Goal: Task Accomplishment & Management: Manage account settings

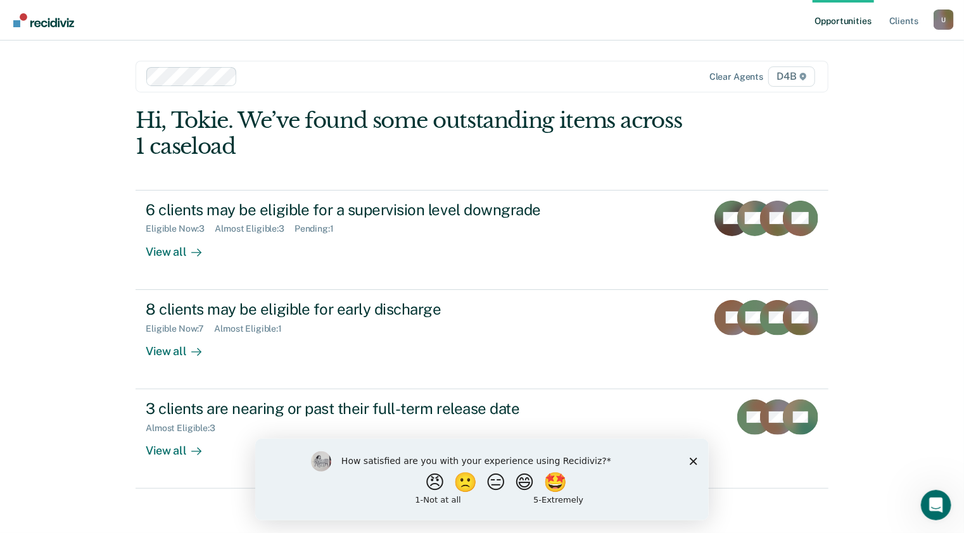
click at [695, 462] on icon "Close survey" at bounding box center [693, 461] width 8 height 8
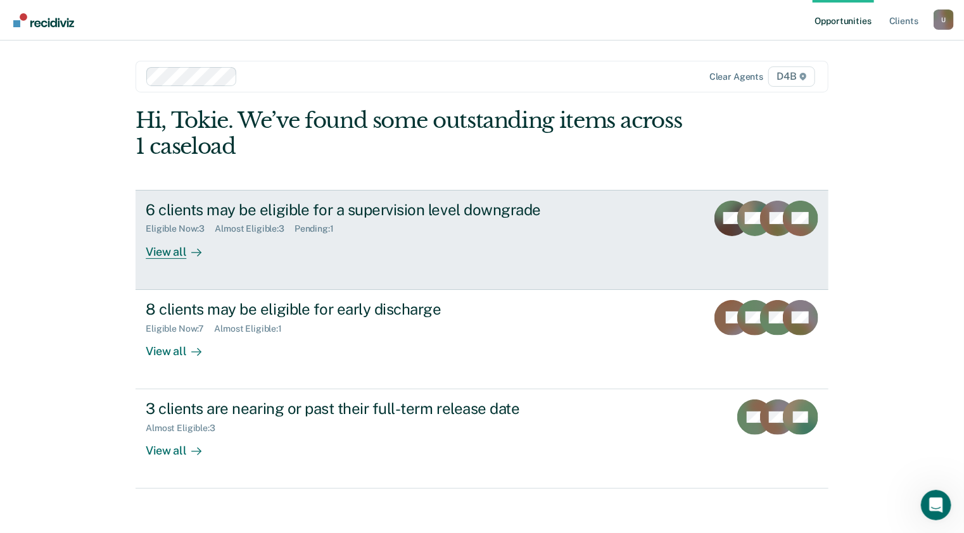
click at [167, 252] on div "View all" at bounding box center [181, 246] width 71 height 25
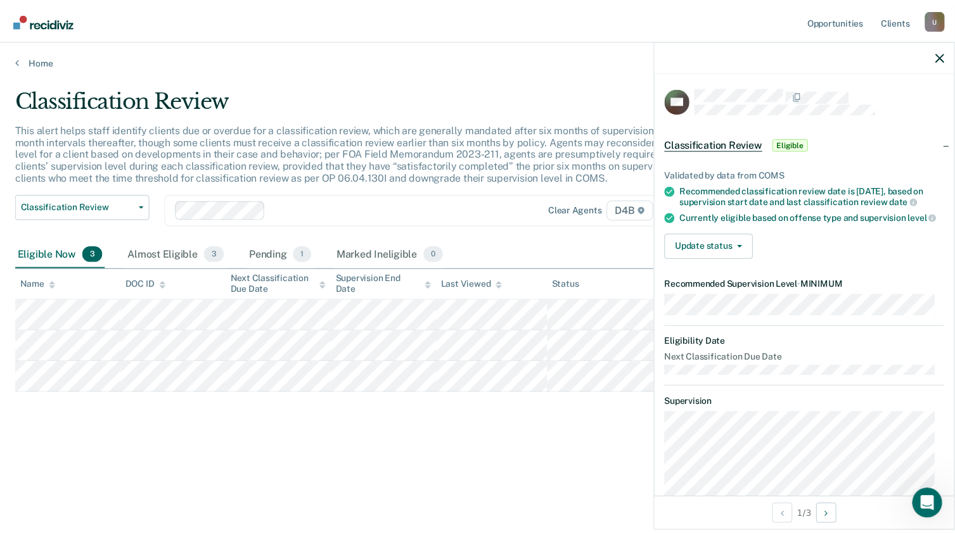
scroll to position [63, 0]
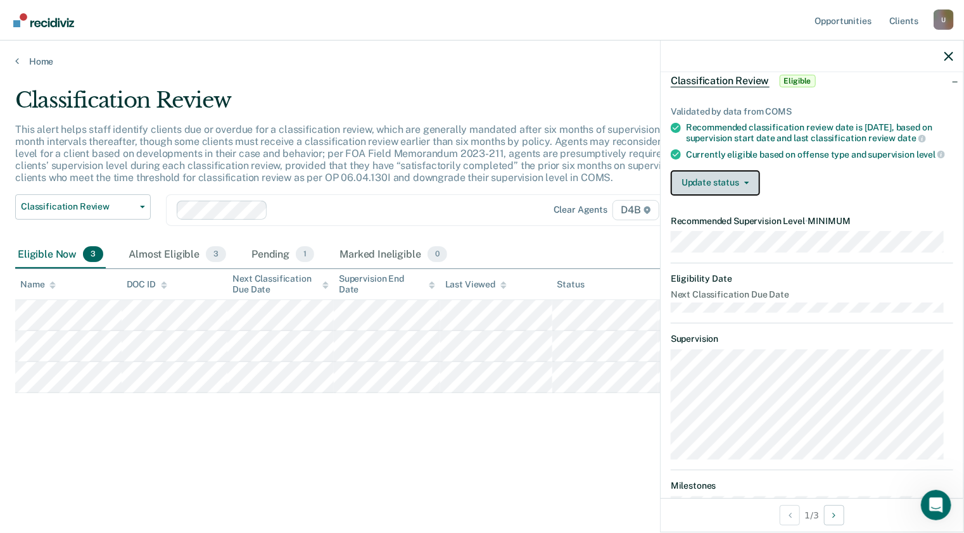
click at [746, 188] on button "Update status" at bounding box center [715, 182] width 89 height 25
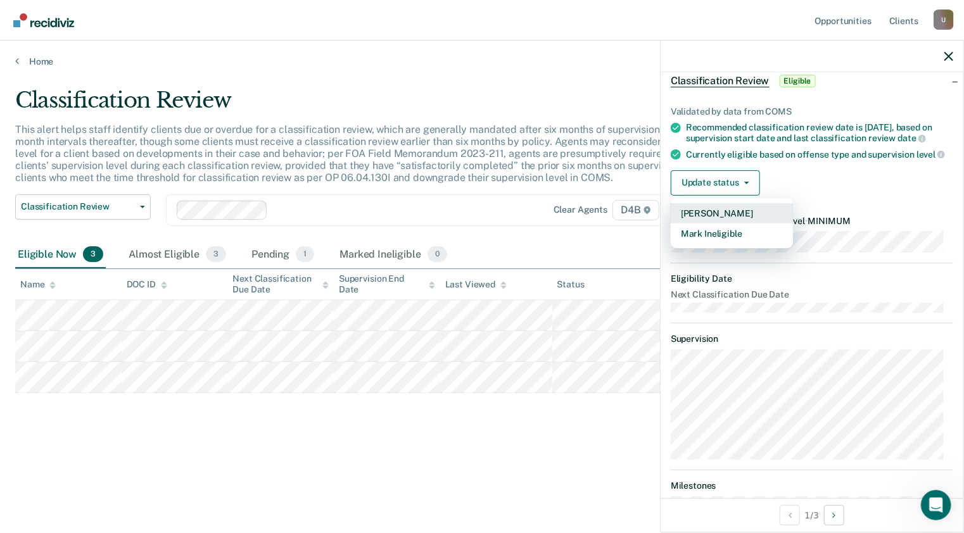
click at [727, 216] on button "[PERSON_NAME]" at bounding box center [732, 213] width 122 height 20
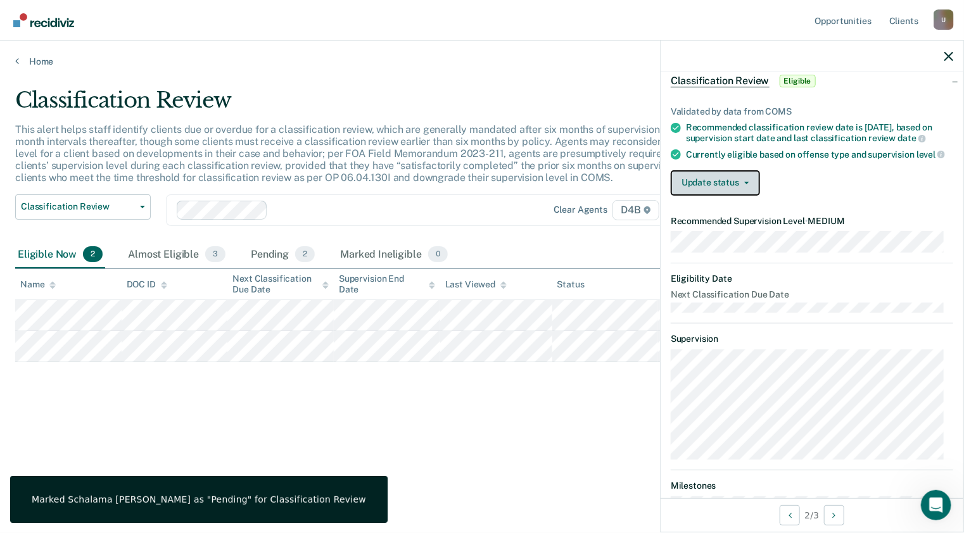
click at [749, 189] on button "Update status" at bounding box center [715, 182] width 89 height 25
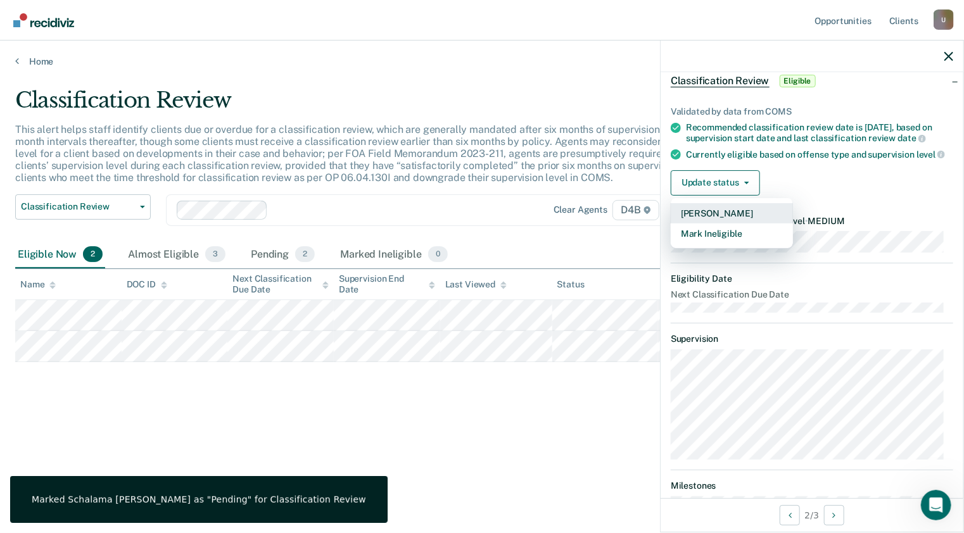
click at [732, 220] on button "[PERSON_NAME]" at bounding box center [732, 213] width 122 height 20
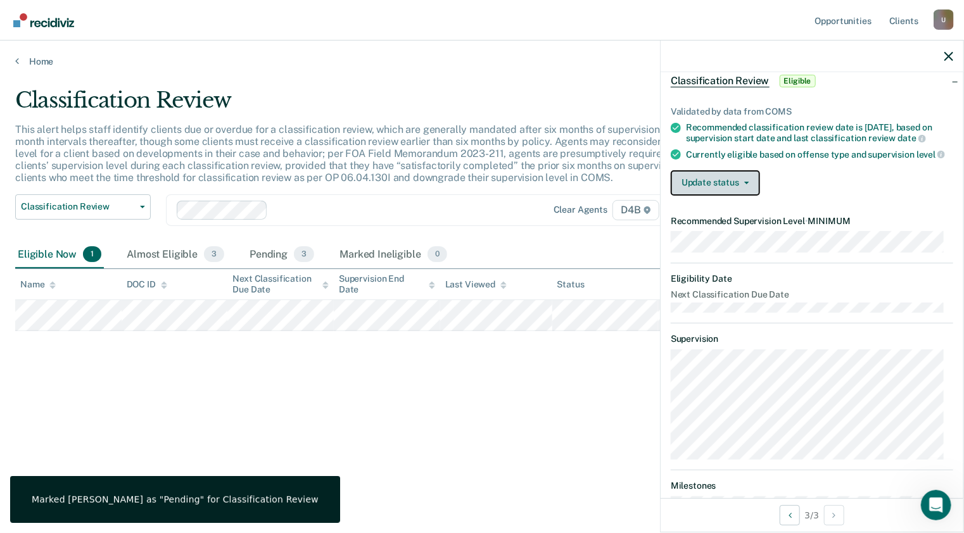
click at [742, 184] on span "button" at bounding box center [744, 183] width 10 height 3
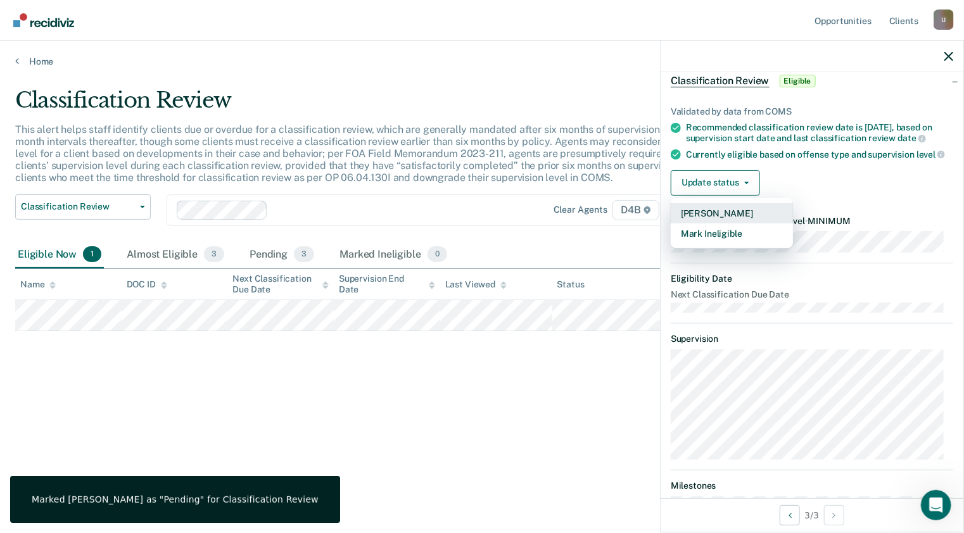
click at [712, 224] on button "[PERSON_NAME]" at bounding box center [732, 213] width 122 height 20
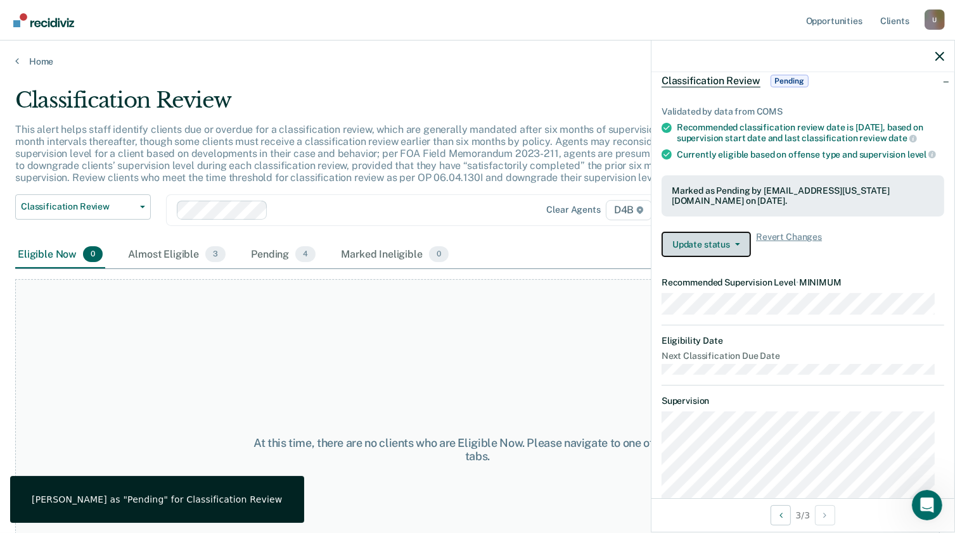
scroll to position [0, 0]
click at [163, 251] on div "Almost Eligible 3" at bounding box center [176, 255] width 103 height 28
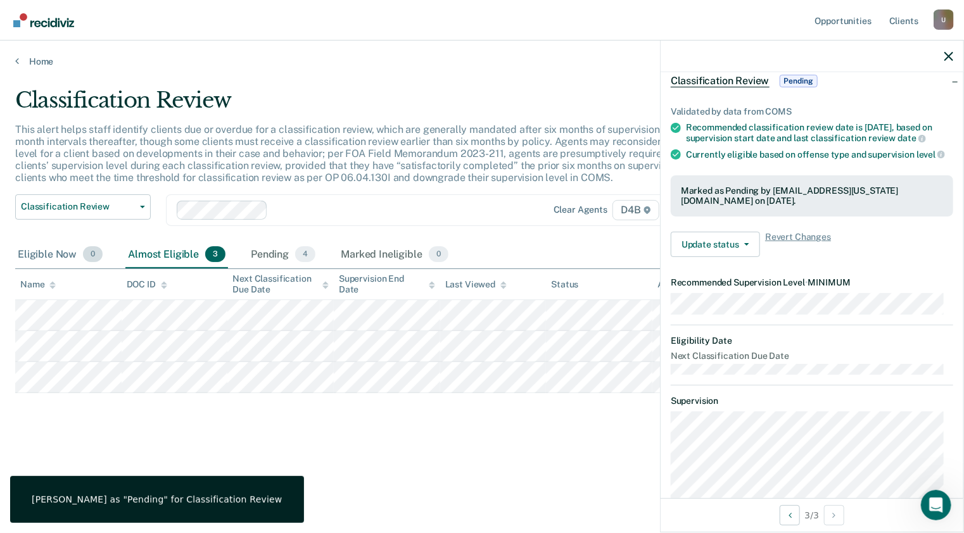
click at [46, 251] on div "Eligible Now 0" at bounding box center [60, 255] width 90 height 28
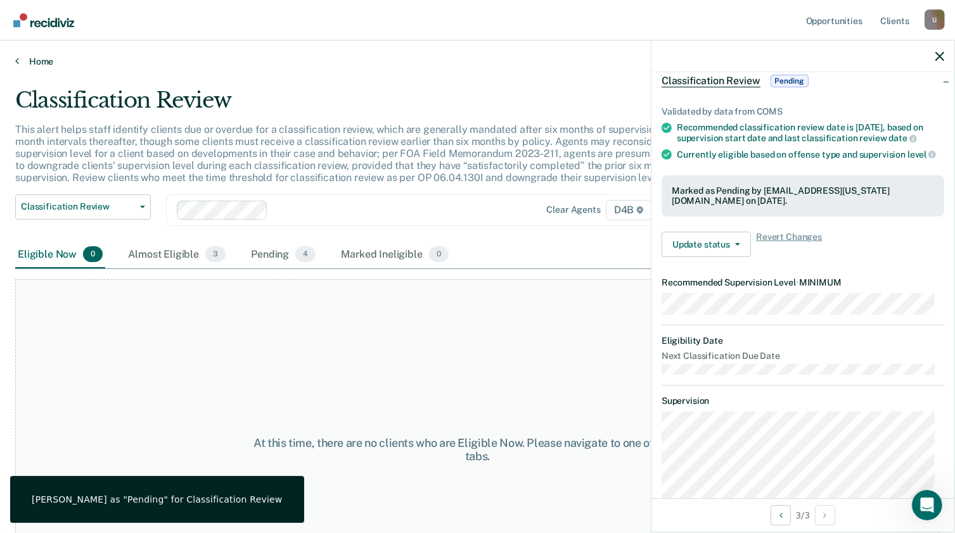
click at [41, 60] on link "Home" at bounding box center [477, 61] width 924 height 11
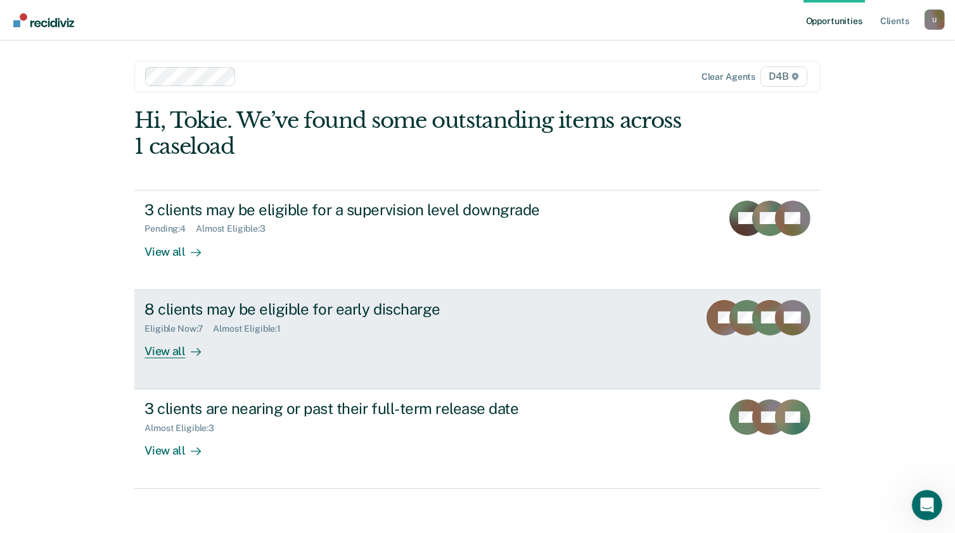
click at [162, 351] on div "View all" at bounding box center [179, 346] width 71 height 25
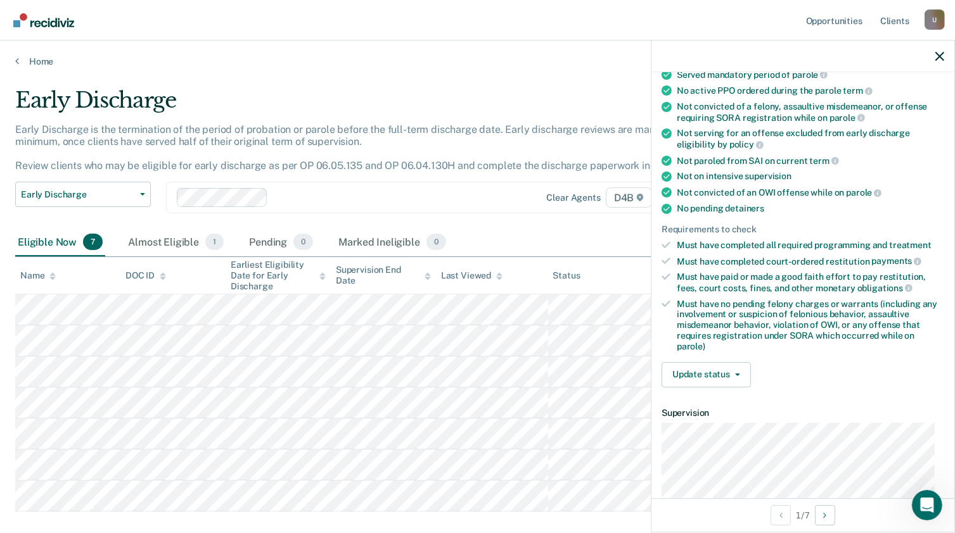
scroll to position [190, 0]
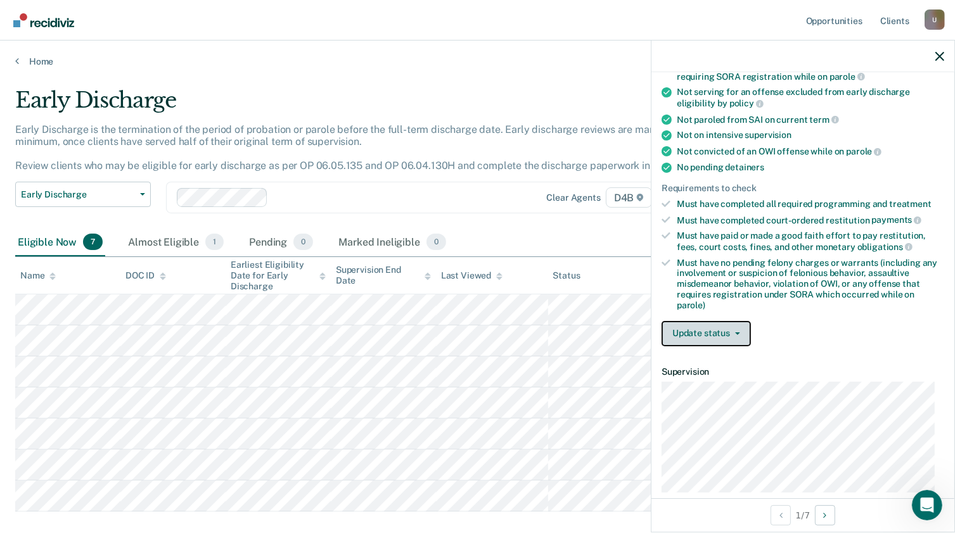
click at [734, 330] on button "Update status" at bounding box center [705, 333] width 89 height 25
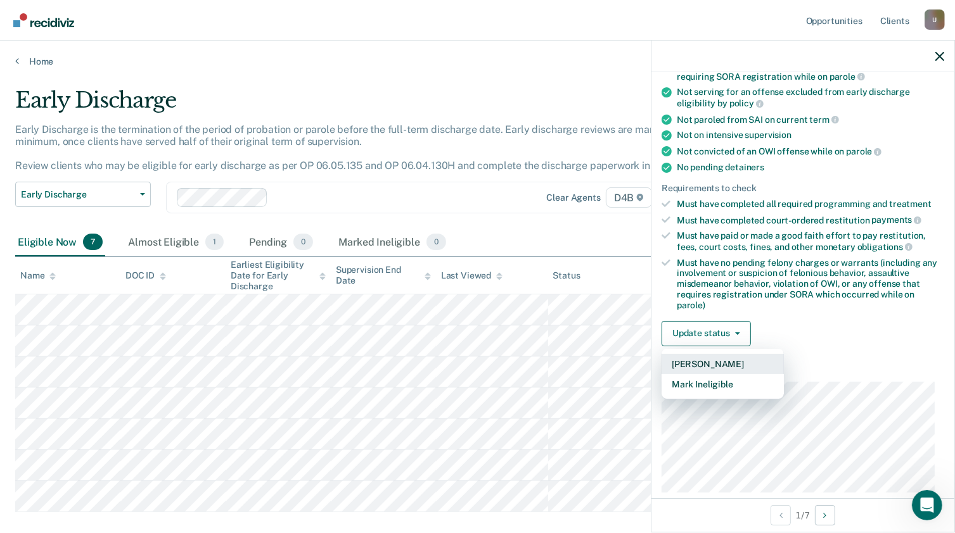
click at [722, 354] on button "[PERSON_NAME]" at bounding box center [722, 364] width 122 height 20
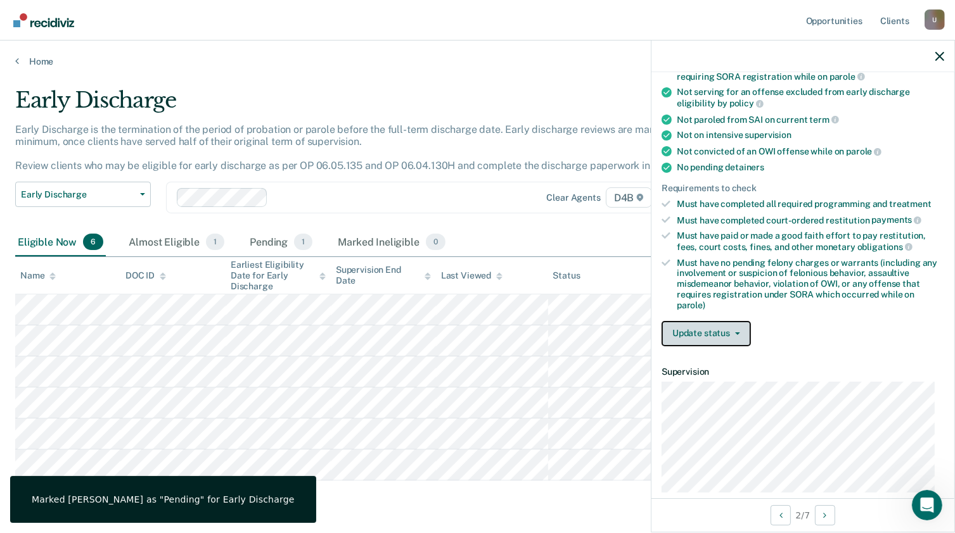
click at [727, 330] on button "Update status" at bounding box center [705, 333] width 89 height 25
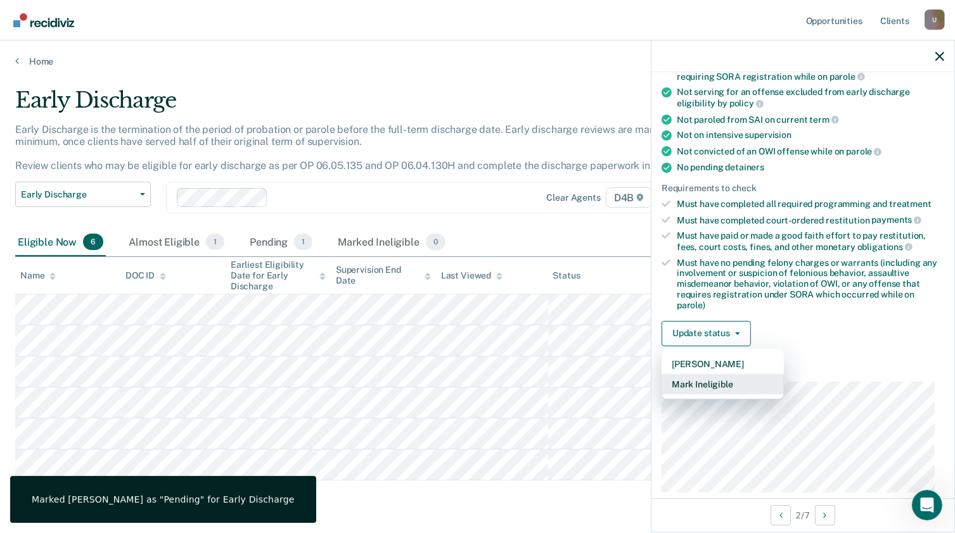
click at [711, 380] on button "Mark Ineligible" at bounding box center [722, 384] width 122 height 20
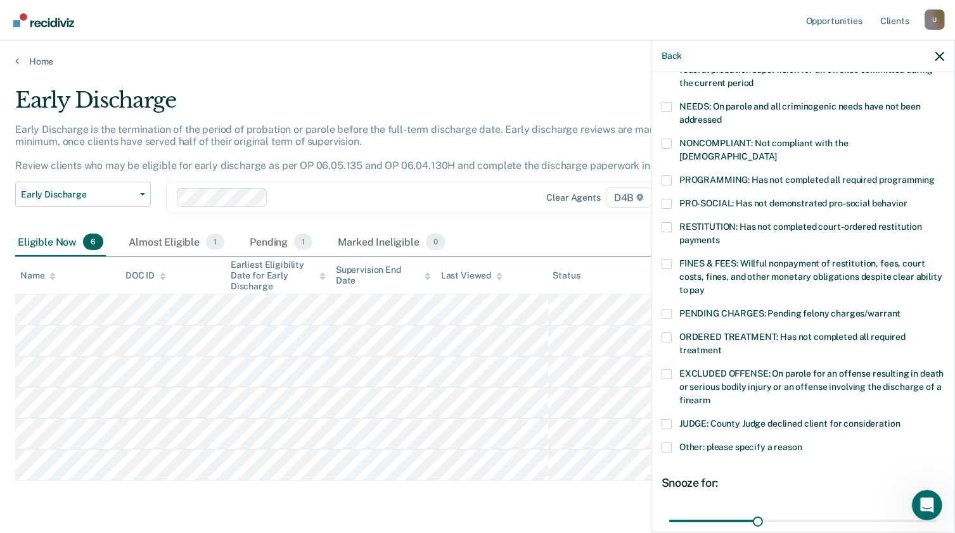
click at [666, 141] on span at bounding box center [666, 144] width 10 height 10
click at [777, 152] on input "NONCOMPLIANT: Not compliant with the [DEMOGRAPHIC_DATA]" at bounding box center [777, 152] width 0 height 0
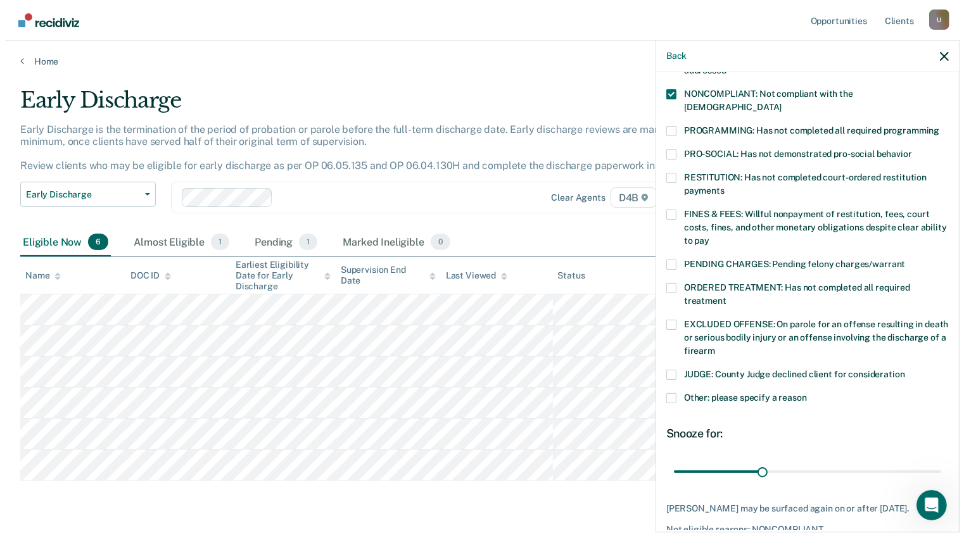
scroll to position [299, 0]
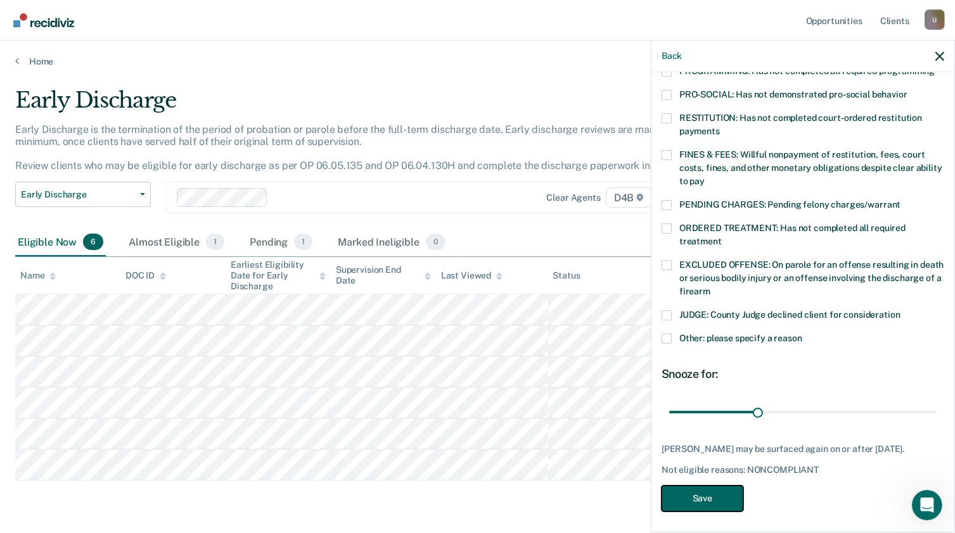
click at [702, 493] on button "Save" at bounding box center [702, 499] width 82 height 26
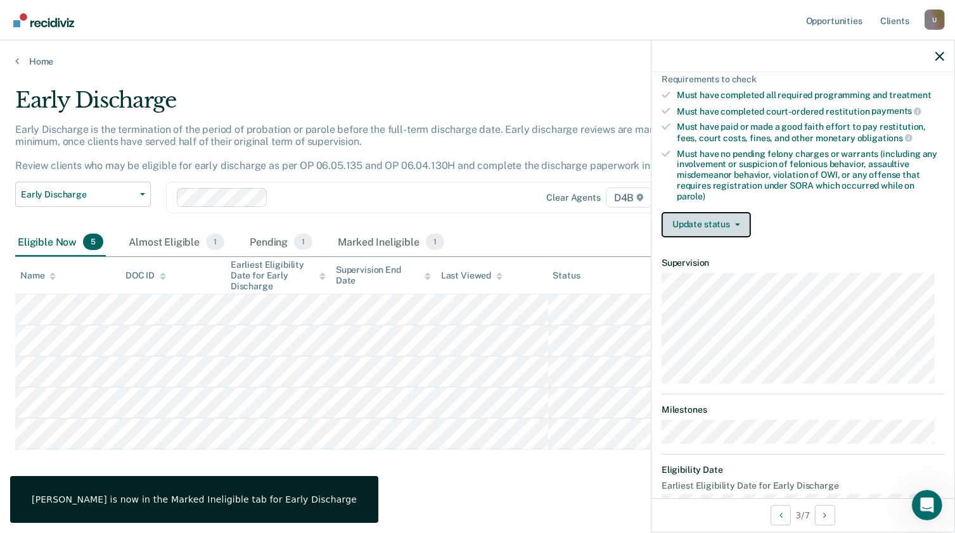
click at [717, 213] on button "Update status" at bounding box center [705, 224] width 89 height 25
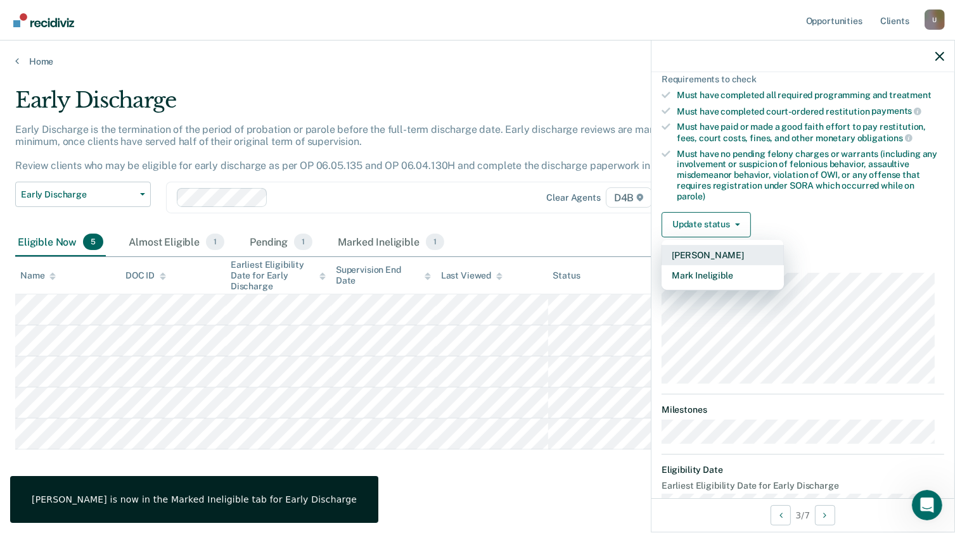
click at [722, 246] on button "[PERSON_NAME]" at bounding box center [722, 255] width 122 height 20
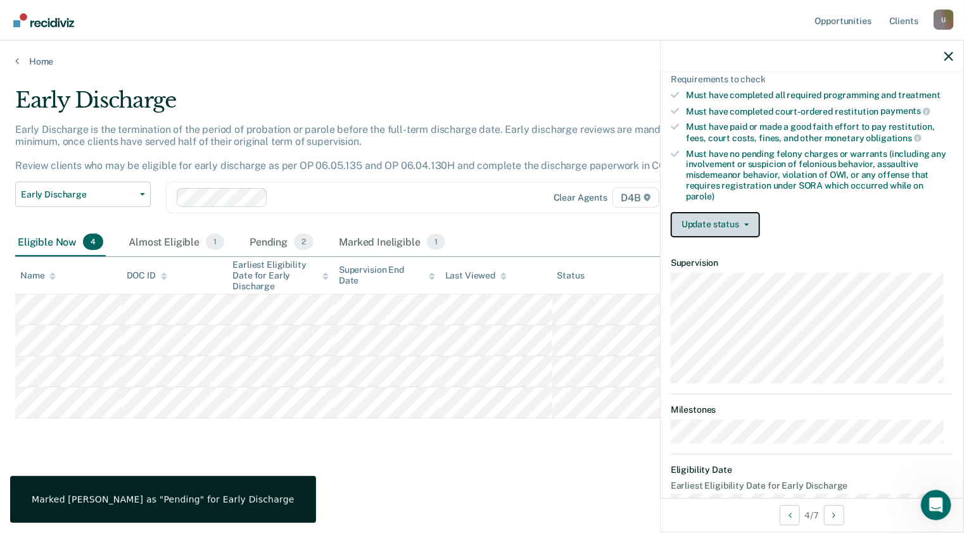
drag, startPoint x: 707, startPoint y: 215, endPoint x: 712, endPoint y: 224, distance: 10.2
click at [707, 215] on button "Update status" at bounding box center [715, 224] width 89 height 25
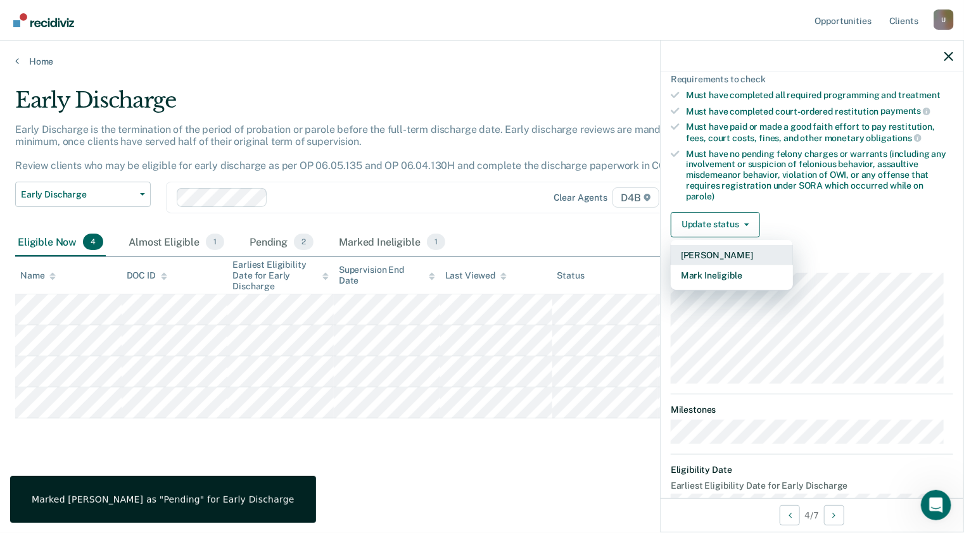
click at [720, 250] on button "[PERSON_NAME]" at bounding box center [732, 255] width 122 height 20
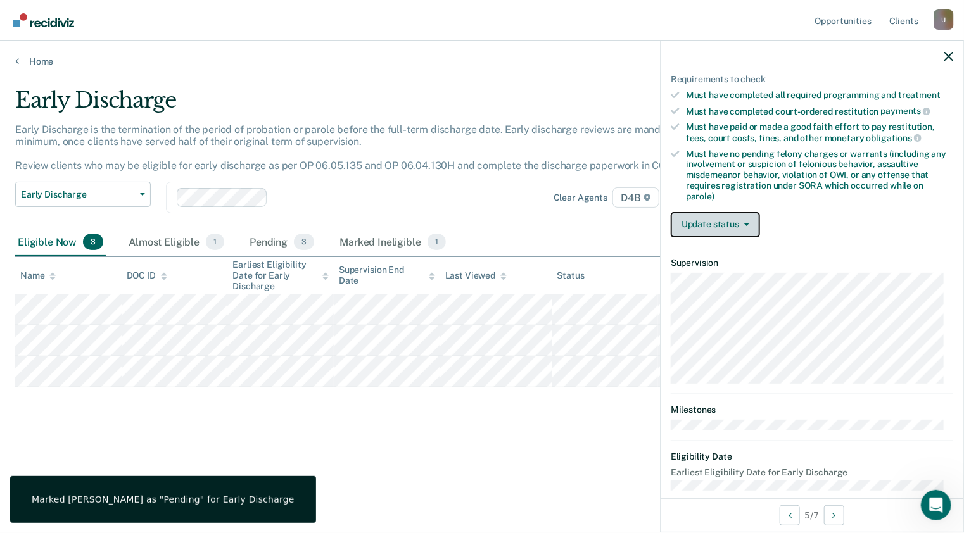
click at [732, 221] on button "Update status" at bounding box center [715, 224] width 89 height 25
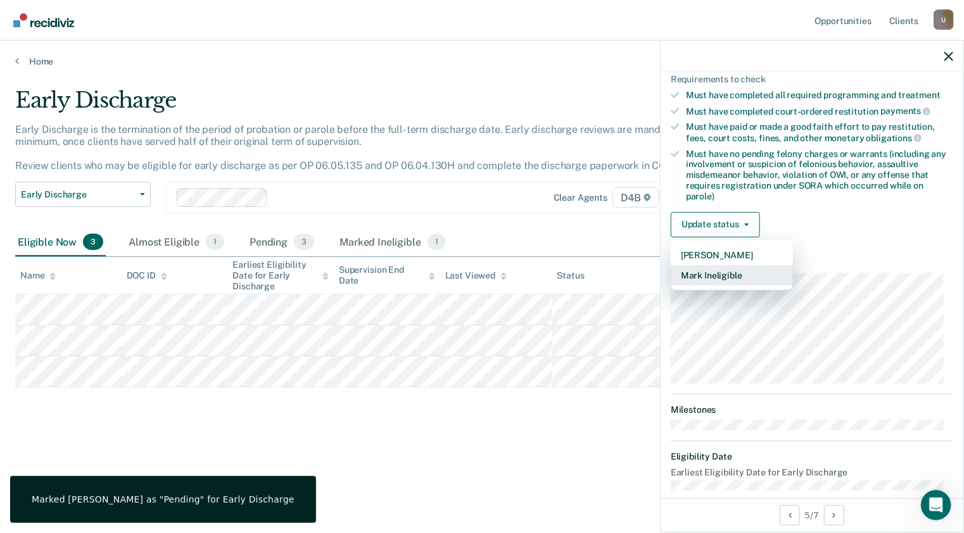
click at [732, 268] on button "Mark Ineligible" at bounding box center [732, 275] width 122 height 20
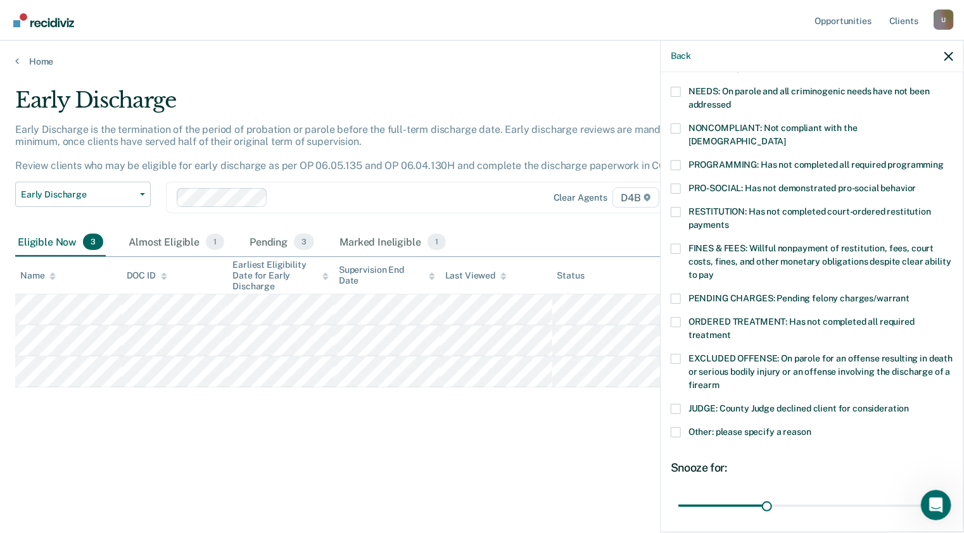
scroll to position [172, 0]
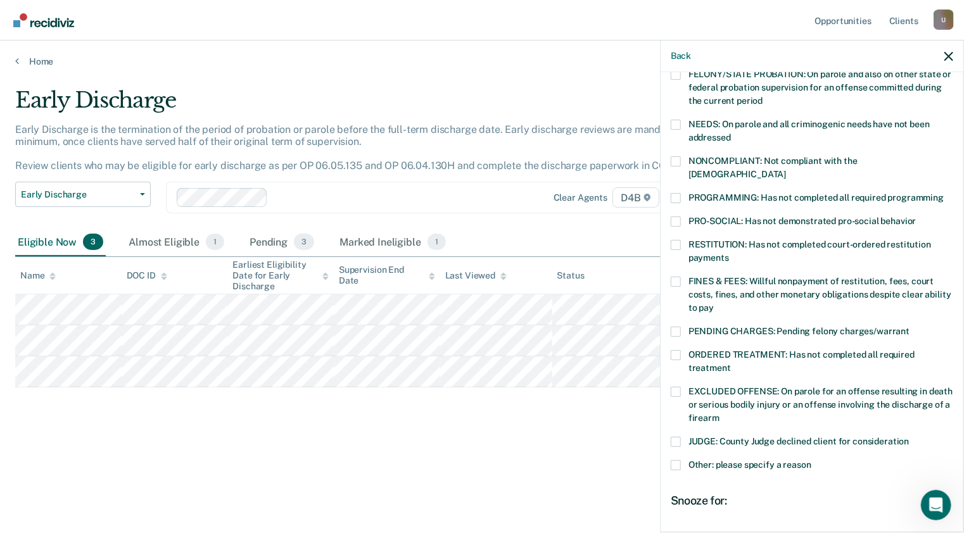
click at [676, 158] on span at bounding box center [676, 161] width 10 height 10
click at [786, 170] on input "NONCOMPLIANT: Not compliant with the [DEMOGRAPHIC_DATA]" at bounding box center [786, 170] width 0 height 0
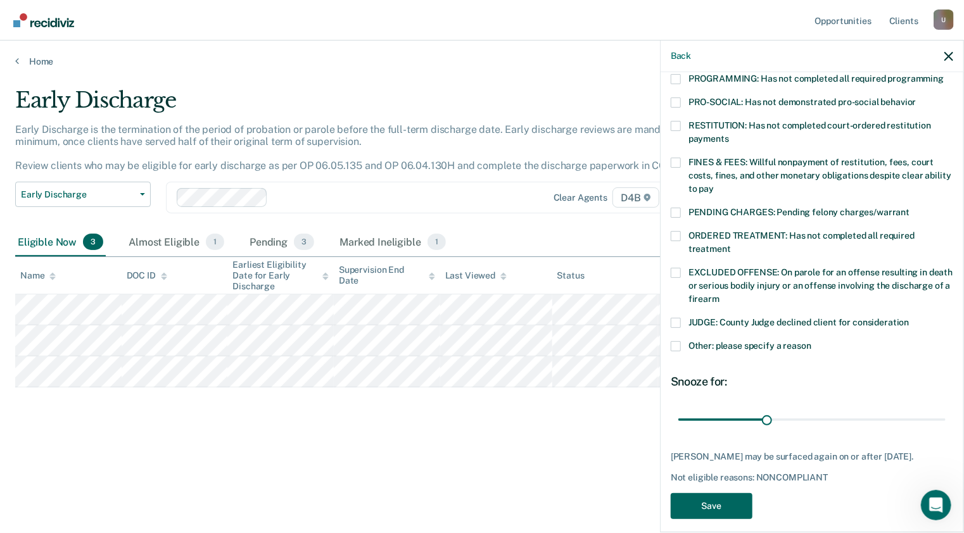
scroll to position [299, 0]
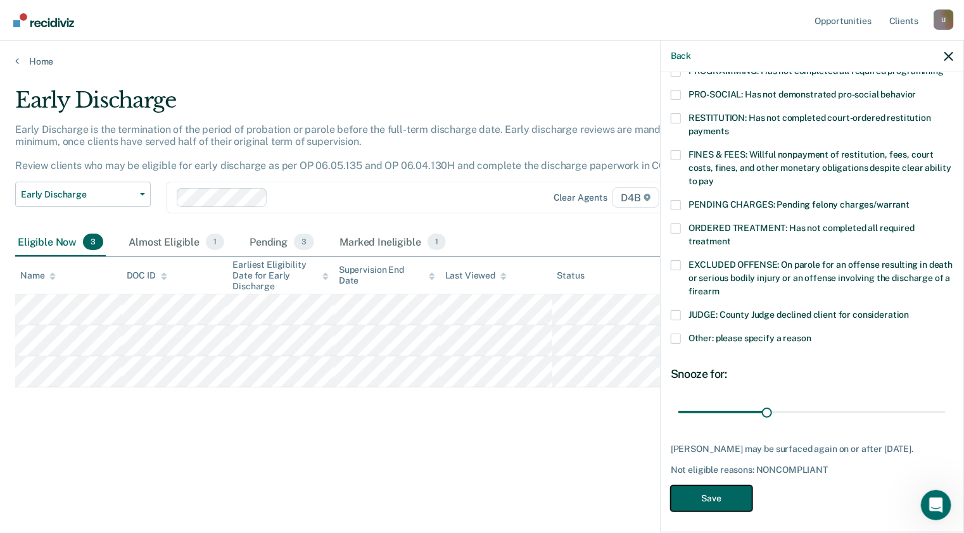
click at [725, 492] on button "Save" at bounding box center [712, 499] width 82 height 26
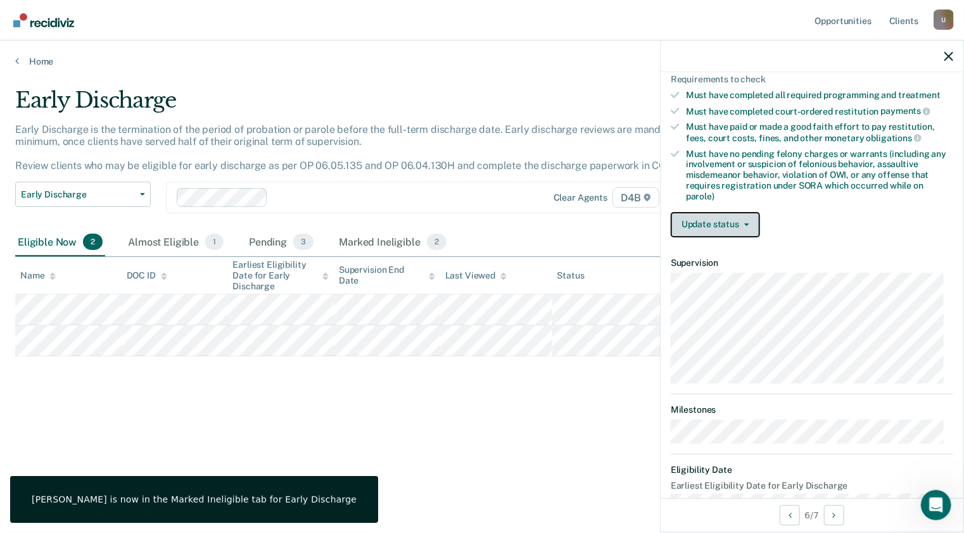
click at [730, 219] on button "Update status" at bounding box center [715, 224] width 89 height 25
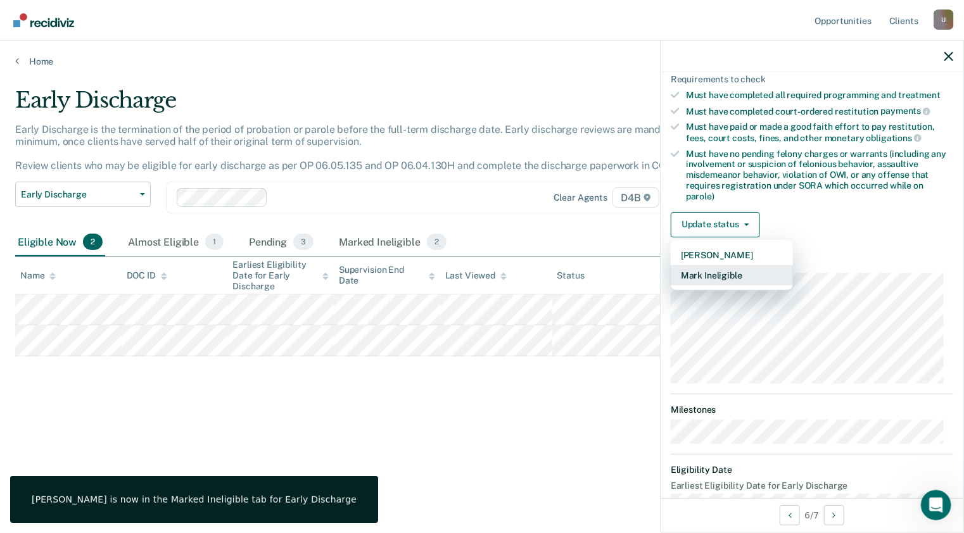
click at [727, 269] on button "Mark Ineligible" at bounding box center [732, 275] width 122 height 20
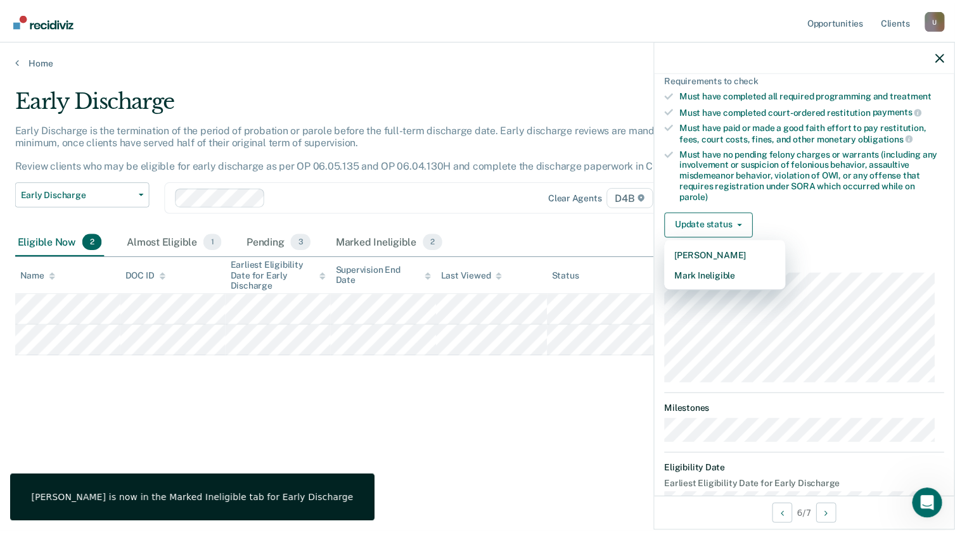
scroll to position [288, 0]
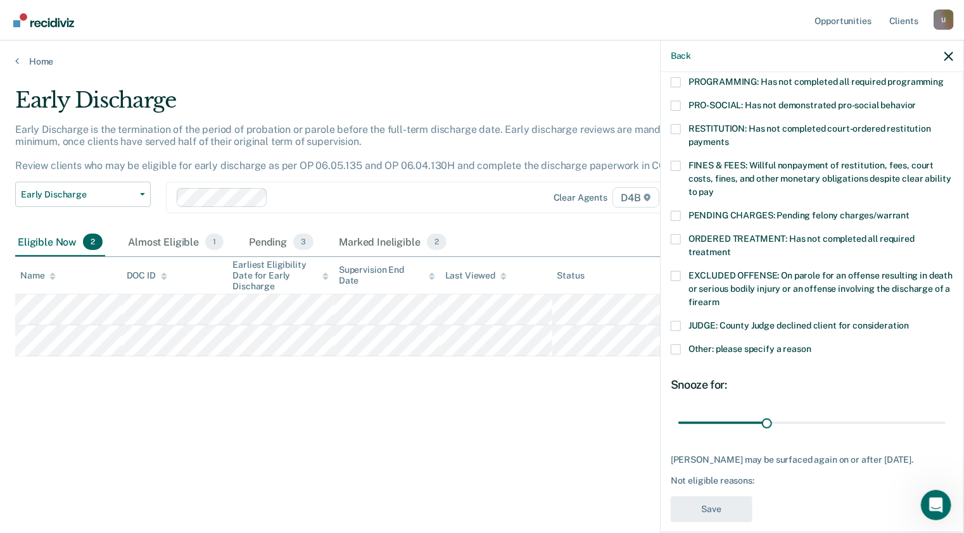
click at [674, 124] on span at bounding box center [676, 129] width 10 height 10
click at [729, 137] on input "RESTITUTION: Has not completed court-ordered restitution payments" at bounding box center [729, 137] width 0 height 0
click at [722, 497] on button "Save" at bounding box center [712, 510] width 82 height 26
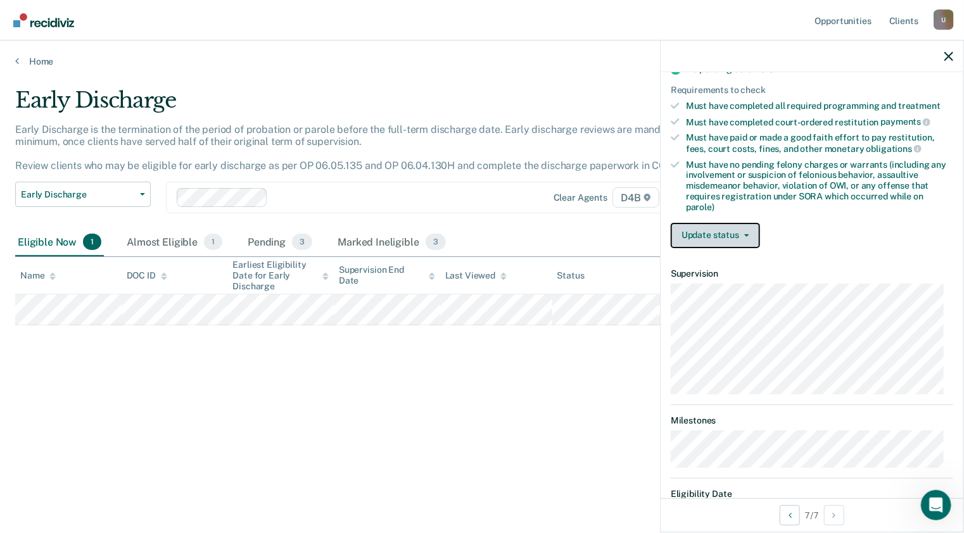
click at [692, 227] on button "Update status" at bounding box center [715, 235] width 89 height 25
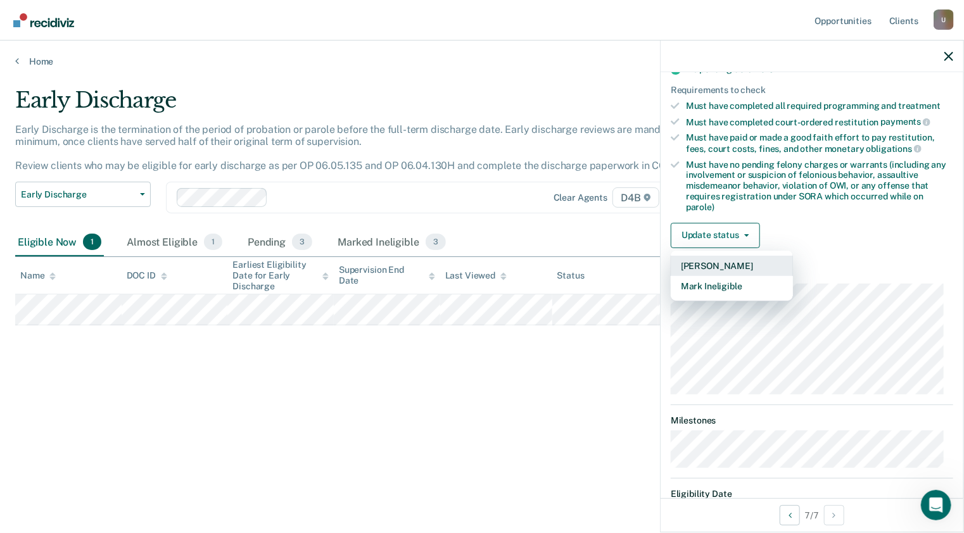
click at [707, 257] on button "[PERSON_NAME]" at bounding box center [732, 266] width 122 height 20
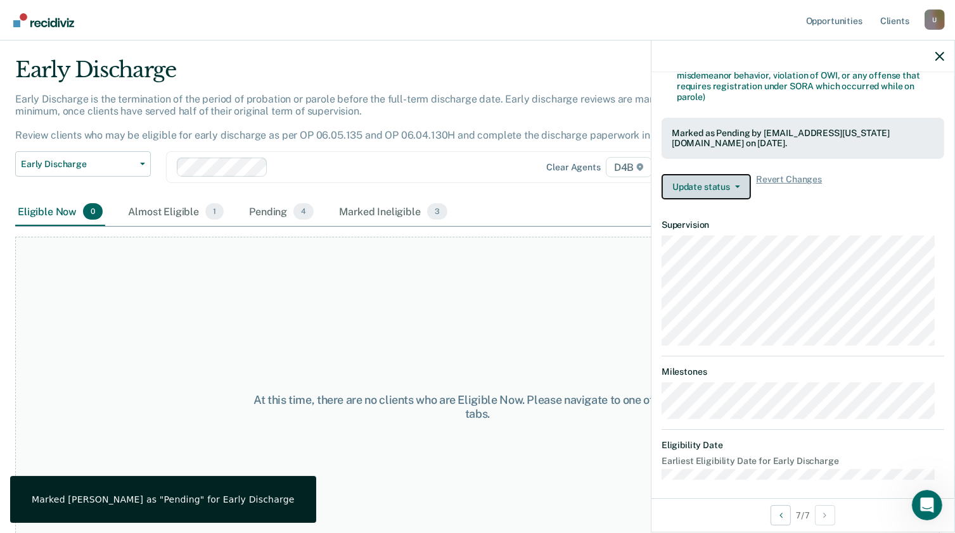
scroll to position [0, 0]
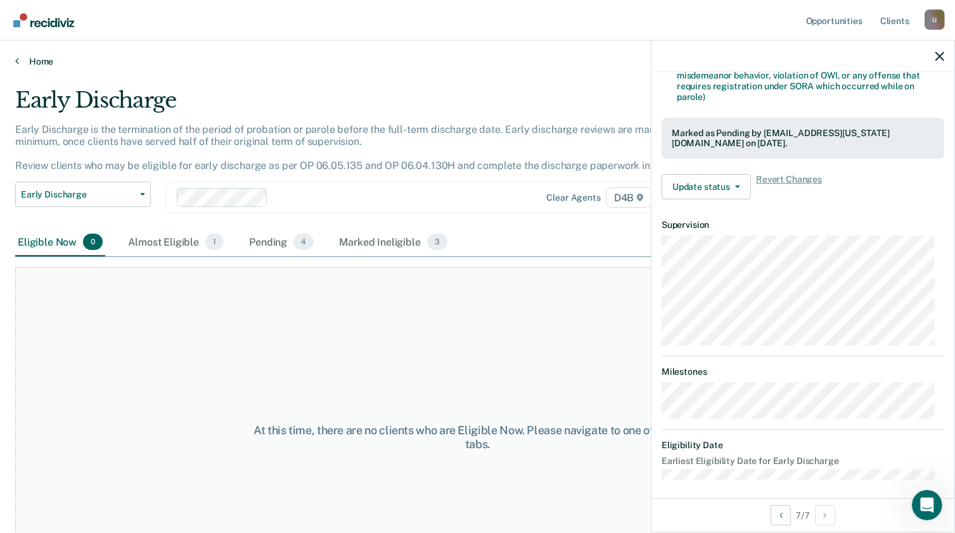
click at [37, 59] on link "Home" at bounding box center [477, 61] width 924 height 11
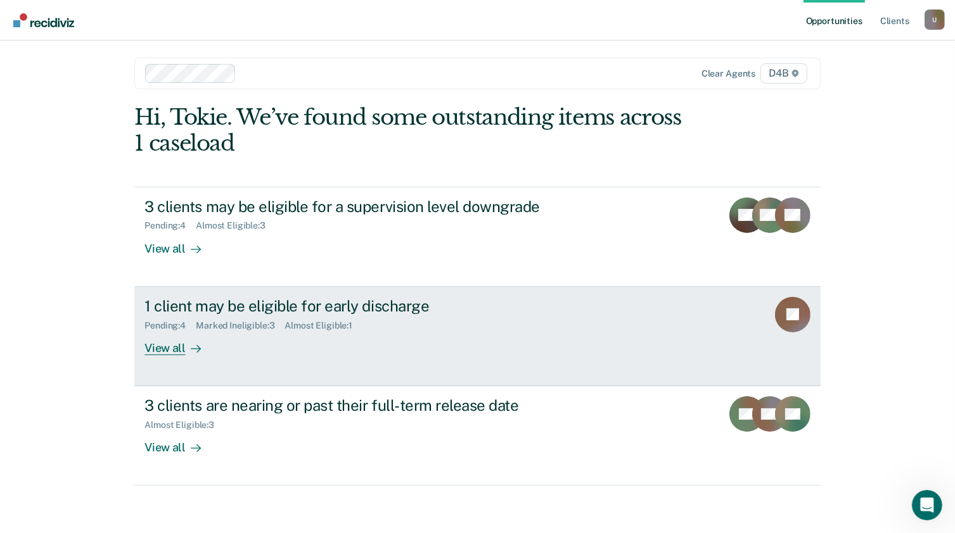
scroll to position [5, 0]
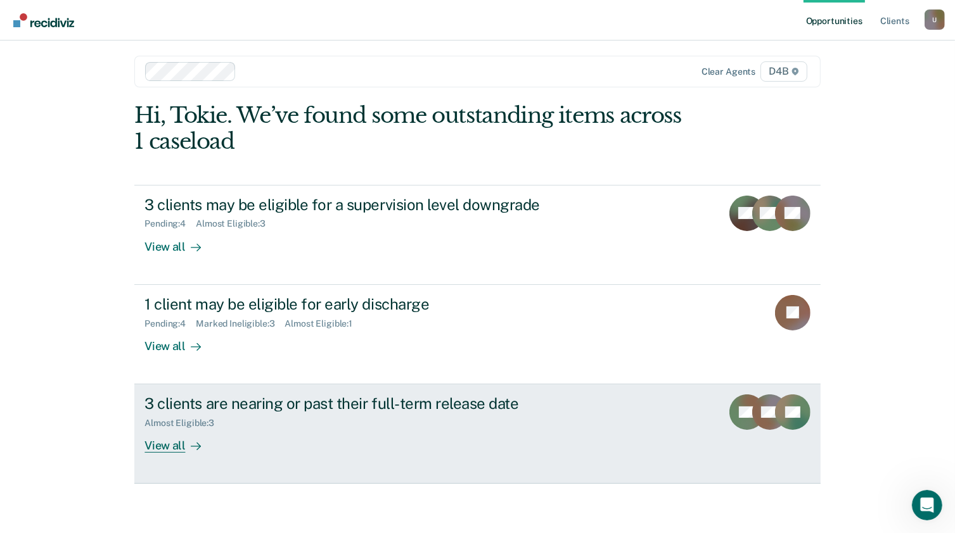
click at [161, 444] on div "View all" at bounding box center [179, 441] width 71 height 25
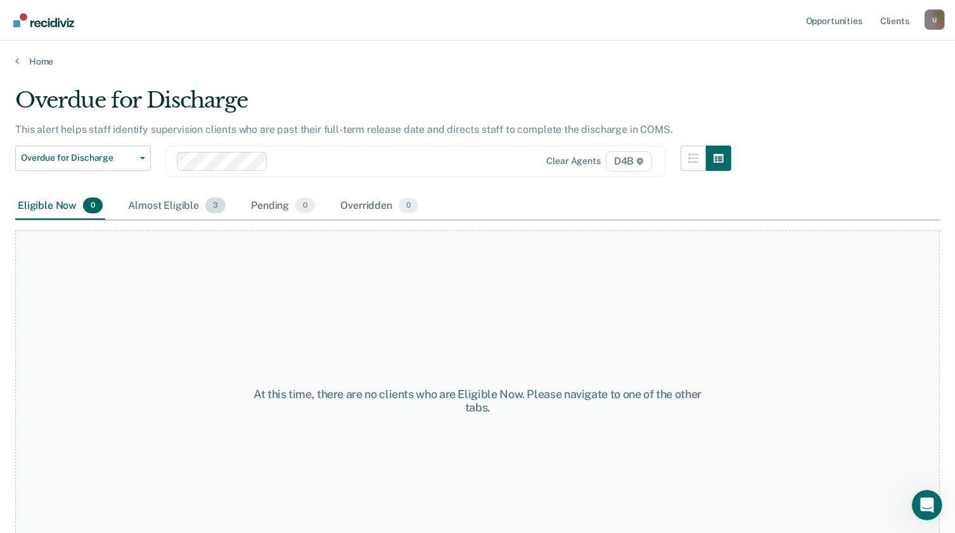
click at [168, 208] on div "Almost Eligible 3" at bounding box center [176, 207] width 103 height 28
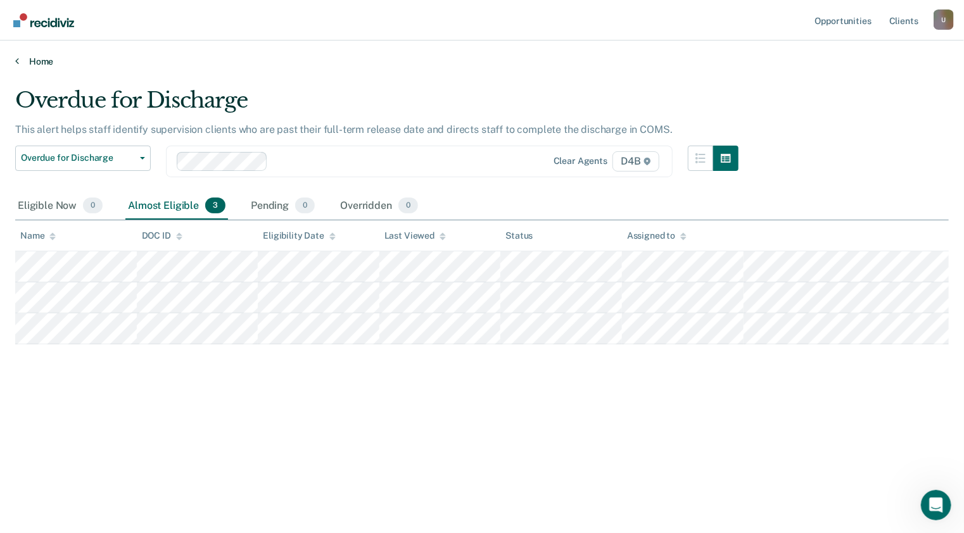
click at [25, 61] on link "Home" at bounding box center [482, 61] width 934 height 11
